Goal: Task Accomplishment & Management: Complete application form

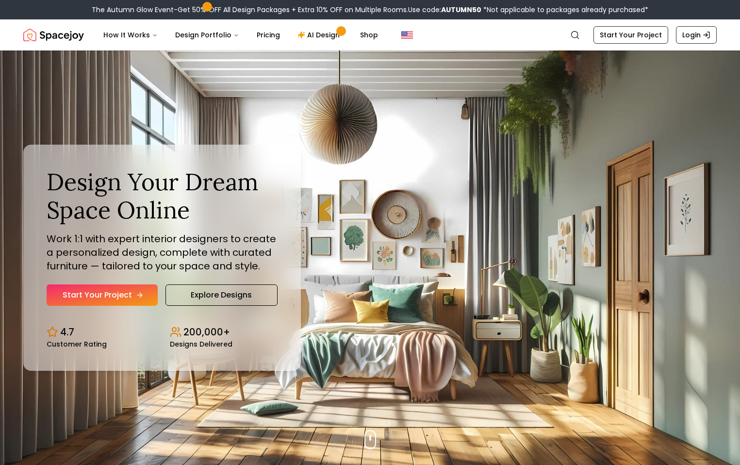
click at [122, 301] on link "Start Your Project" at bounding box center [102, 294] width 111 height 21
